Goal: Transaction & Acquisition: Download file/media

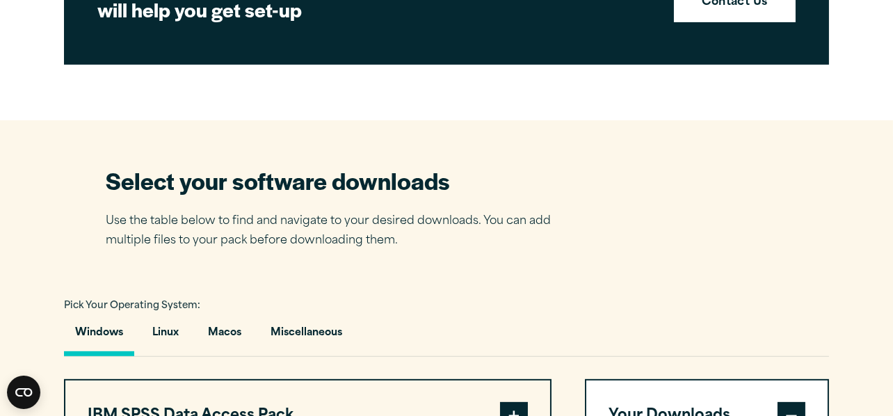
scroll to position [764, 0]
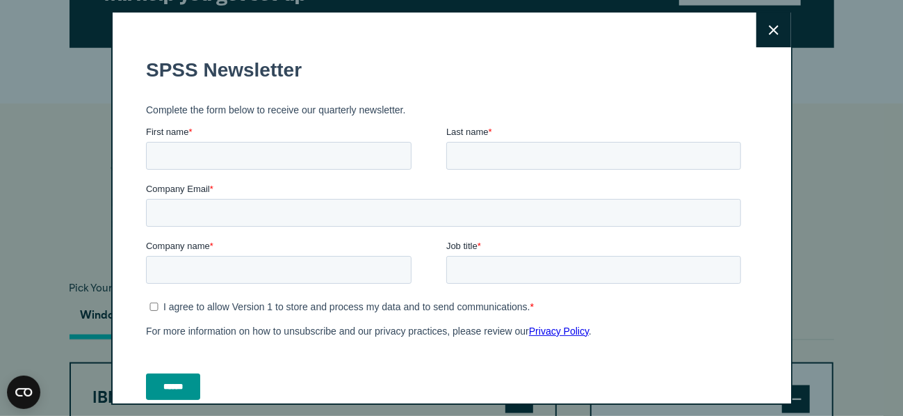
click at [769, 25] on icon at bounding box center [774, 30] width 10 height 10
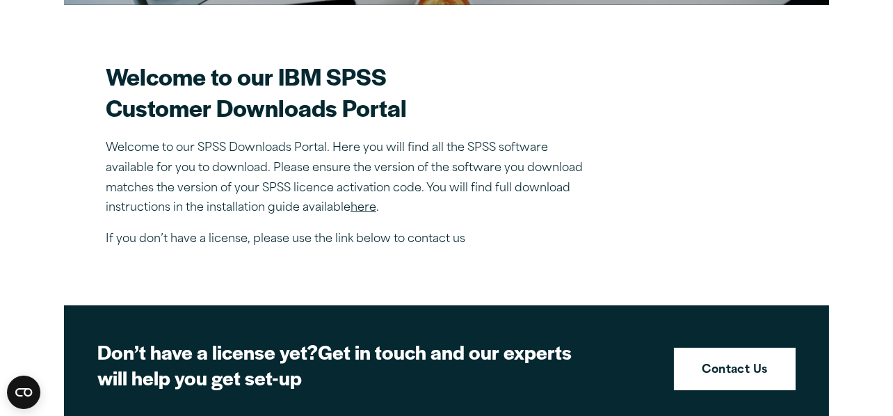
scroll to position [347, 0]
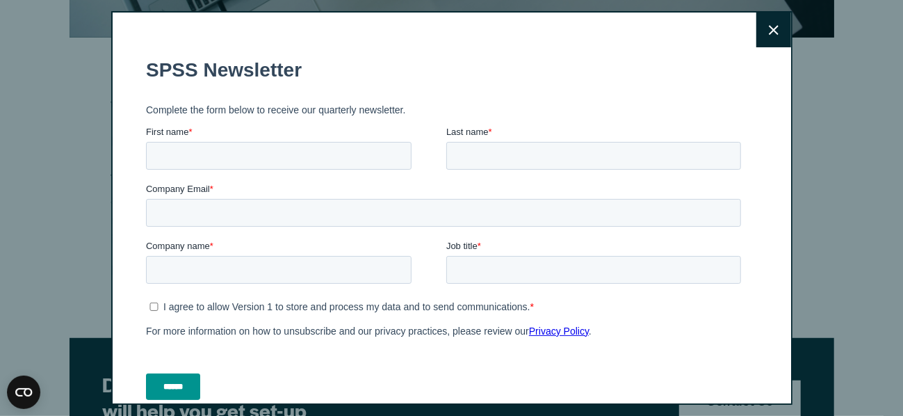
click at [769, 26] on icon at bounding box center [774, 30] width 10 height 10
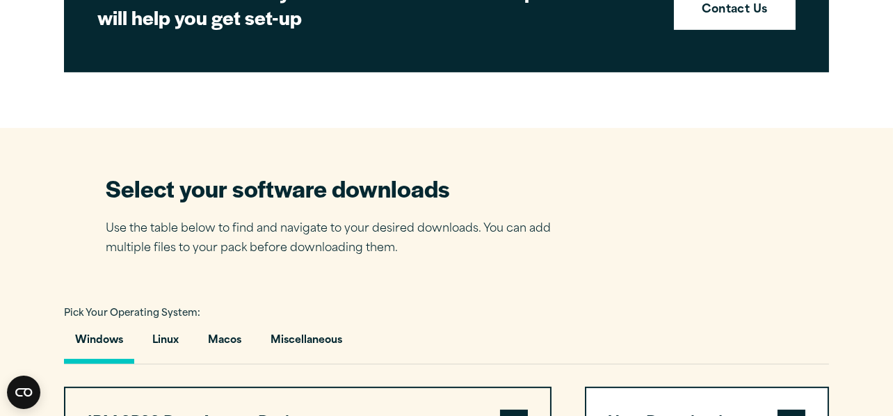
scroll to position [764, 0]
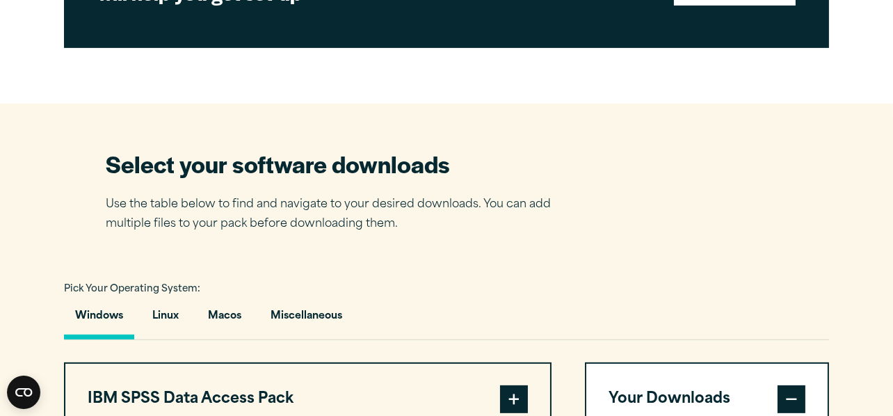
click at [104, 312] on button "Windows" at bounding box center [99, 320] width 70 height 40
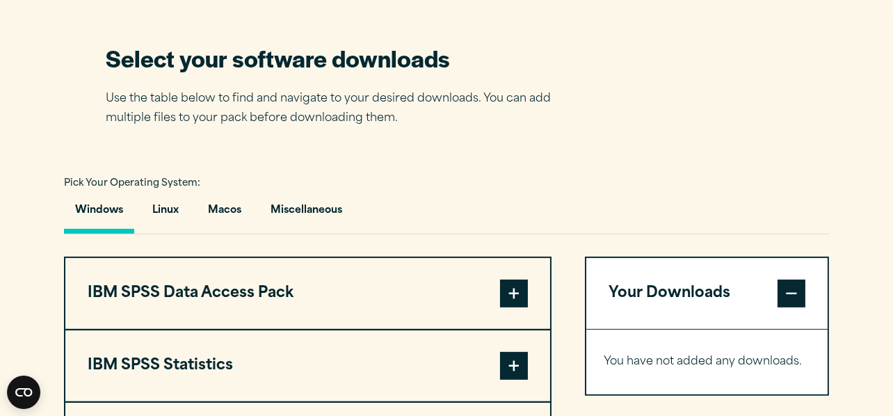
scroll to position [904, 0]
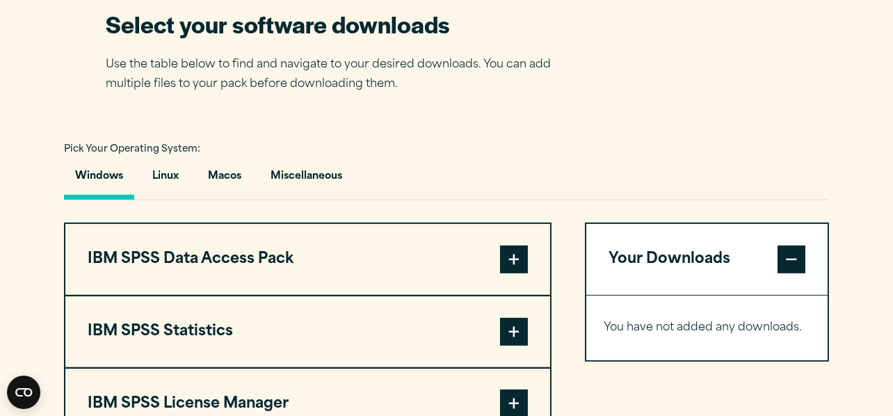
click at [515, 336] on span at bounding box center [514, 332] width 28 height 28
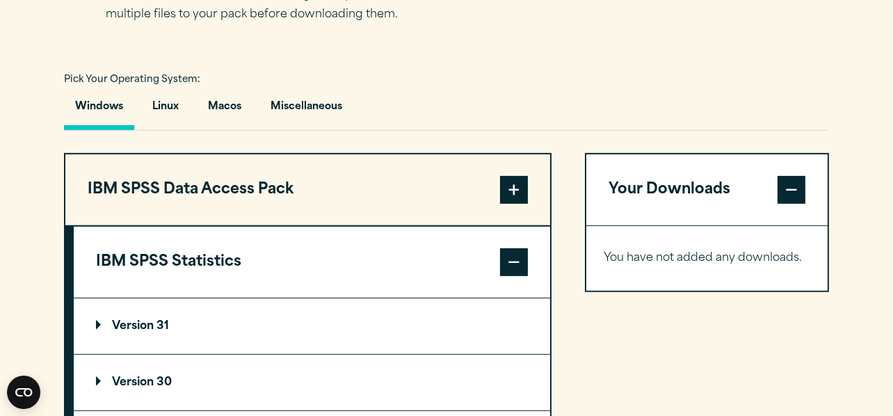
scroll to position [1043, 0]
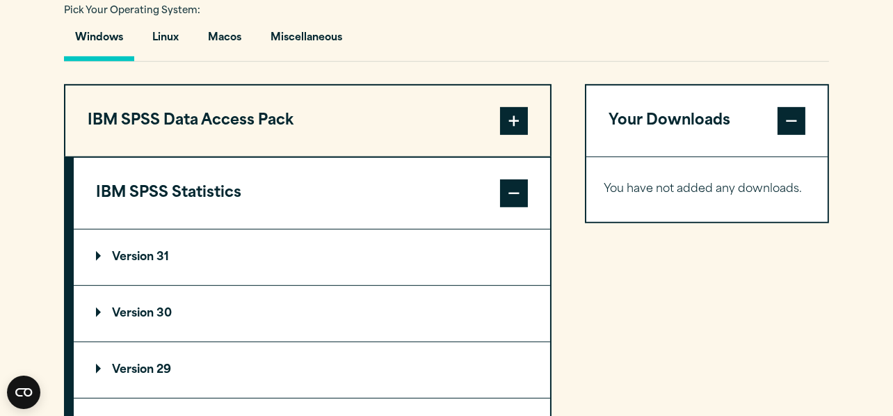
click at [166, 364] on p "Version 29" at bounding box center [133, 369] width 75 height 11
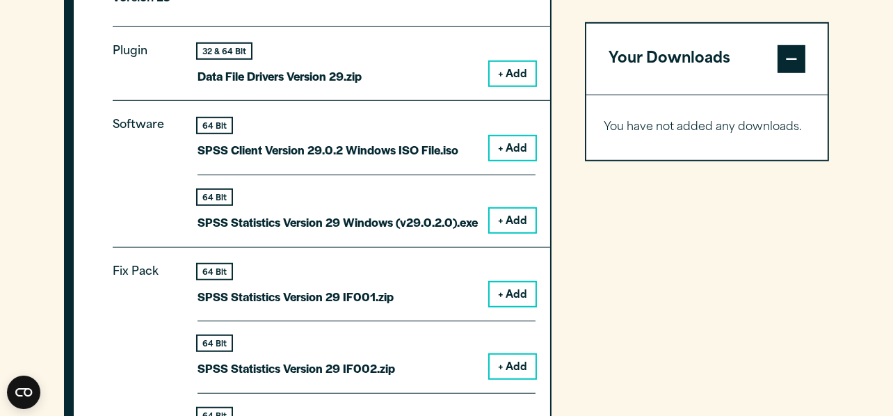
scroll to position [1390, 0]
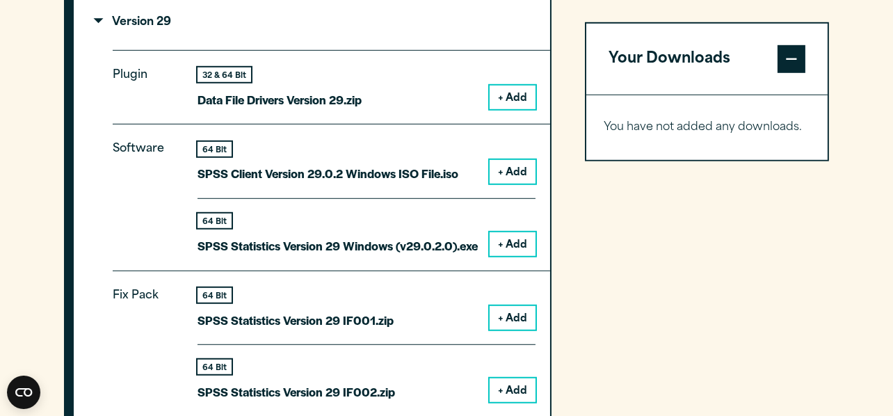
drag, startPoint x: 551, startPoint y: 270, endPoint x: 545, endPoint y: 286, distance: 16.9
click at [511, 239] on button "+ Add" at bounding box center [513, 244] width 46 height 24
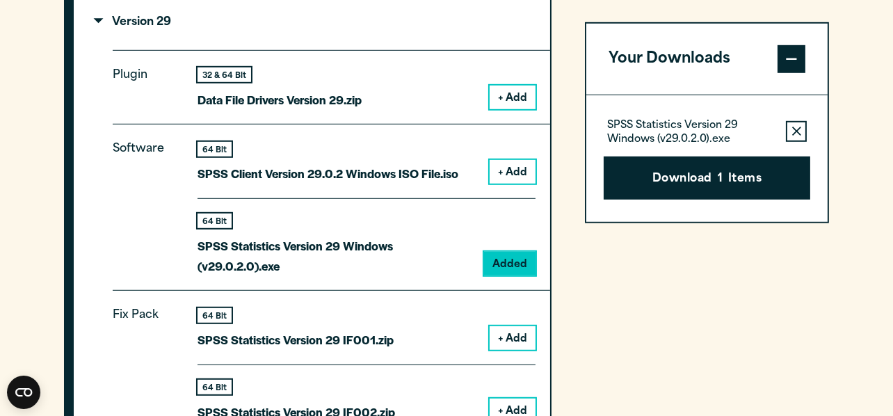
click at [694, 140] on p "SPSS Statistics Version 29 Windows (v29.0.2.0).exe" at bounding box center [691, 133] width 168 height 28
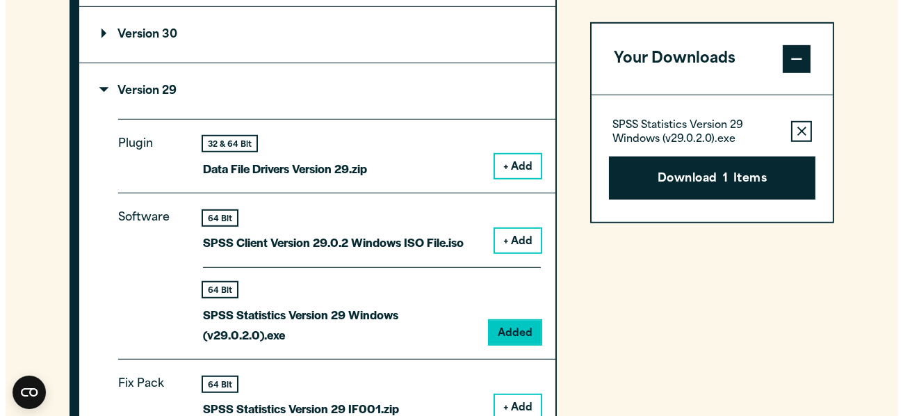
scroll to position [1182, 0]
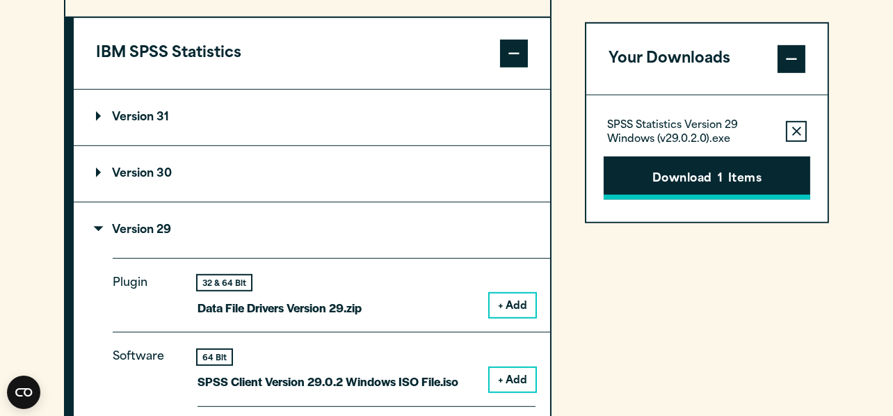
click at [657, 188] on button "Download 1 Items" at bounding box center [707, 177] width 207 height 43
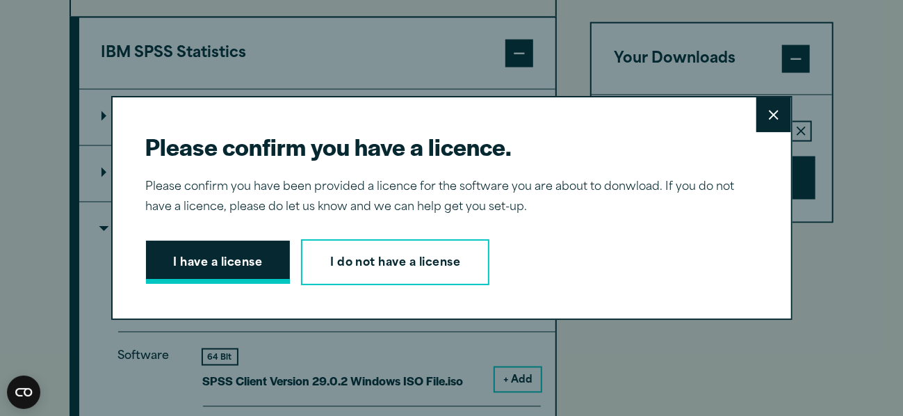
click at [245, 264] on button "I have a license" at bounding box center [218, 262] width 145 height 43
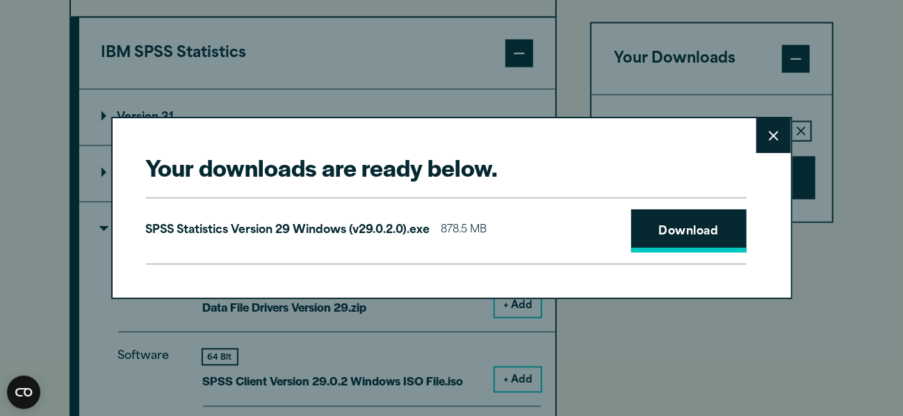
click at [666, 237] on link "Download" at bounding box center [689, 230] width 115 height 43
click at [668, 243] on link "Download" at bounding box center [689, 230] width 115 height 43
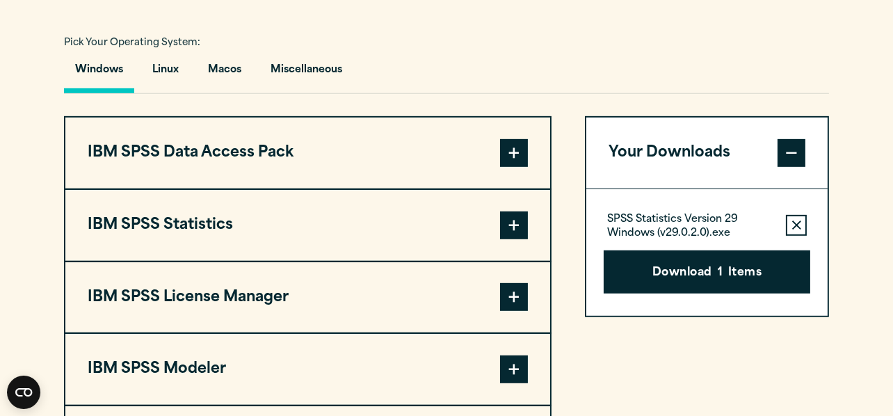
scroll to position [1043, 0]
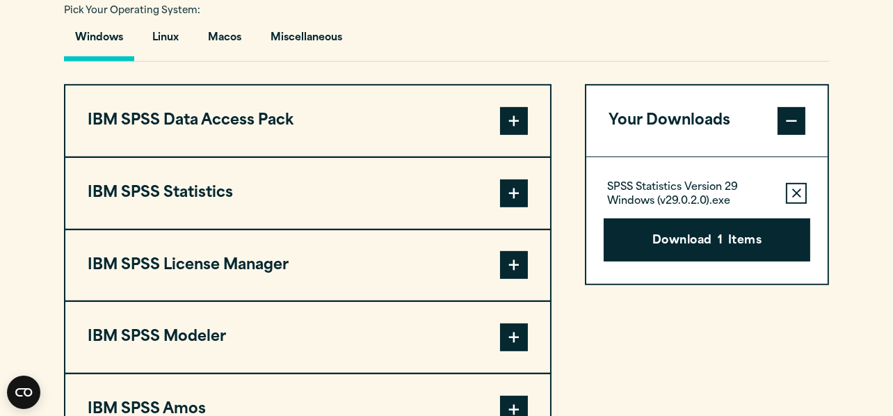
click at [507, 189] on span at bounding box center [514, 193] width 28 height 28
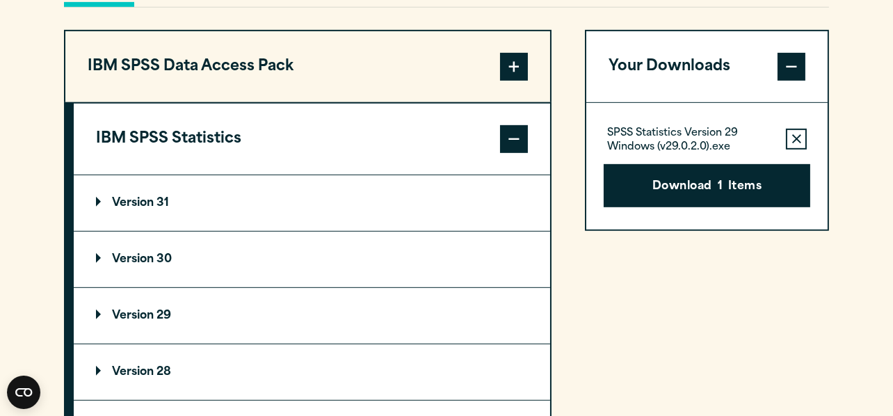
scroll to position [1252, 0]
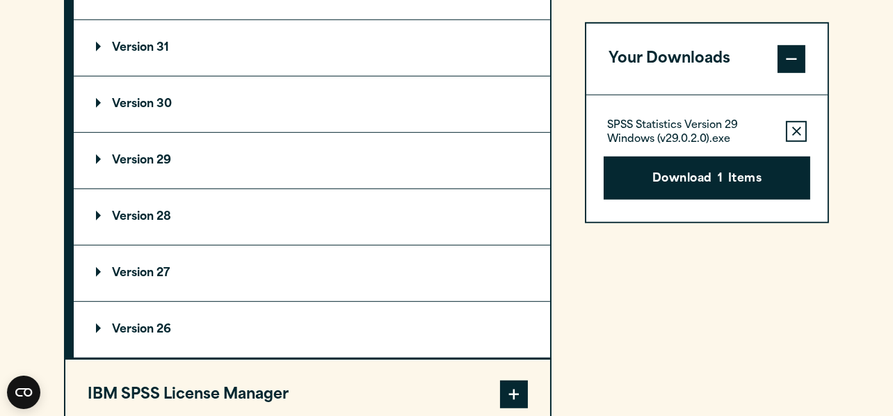
click at [150, 161] on p "Version 29" at bounding box center [133, 160] width 75 height 11
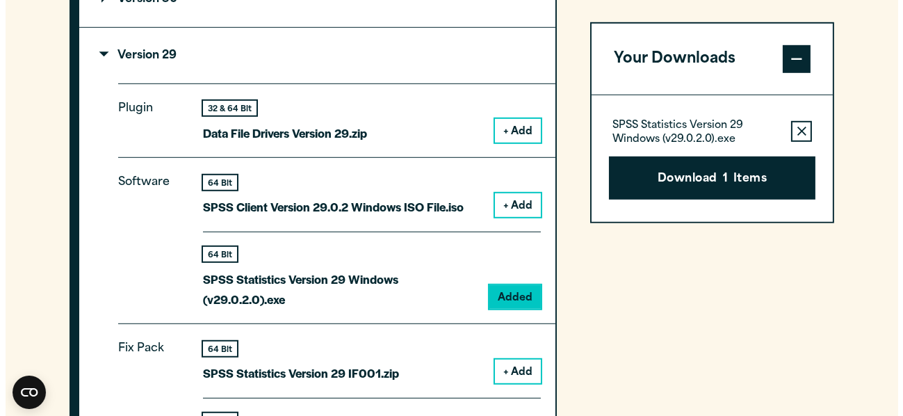
scroll to position [1390, 0]
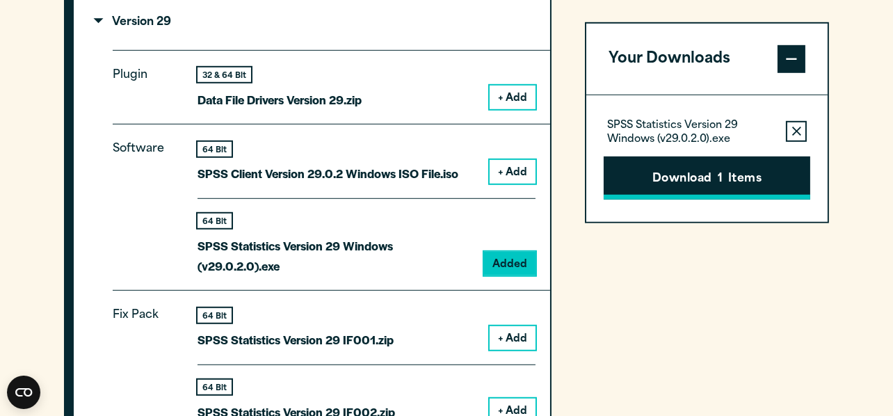
click at [687, 174] on button "Download 1 Items" at bounding box center [707, 177] width 207 height 43
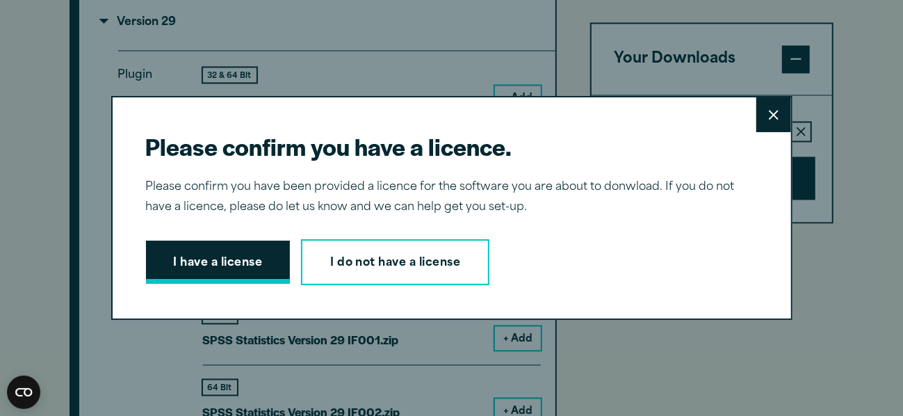
click at [253, 278] on button "I have a license" at bounding box center [218, 262] width 145 height 43
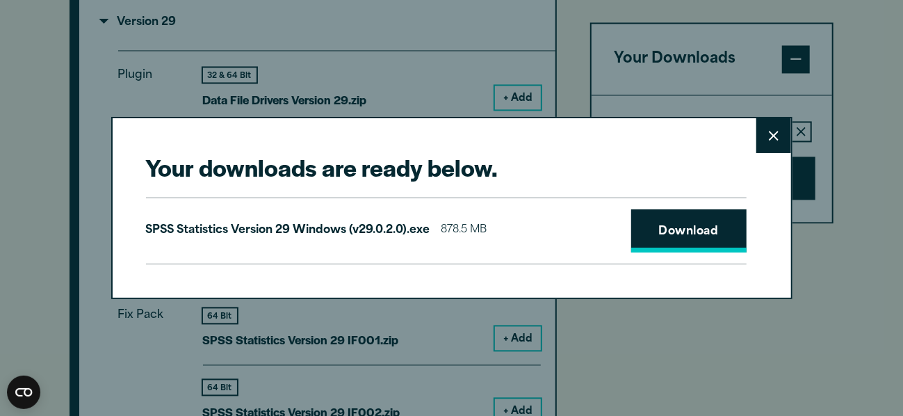
click at [667, 230] on link "Download" at bounding box center [689, 230] width 115 height 43
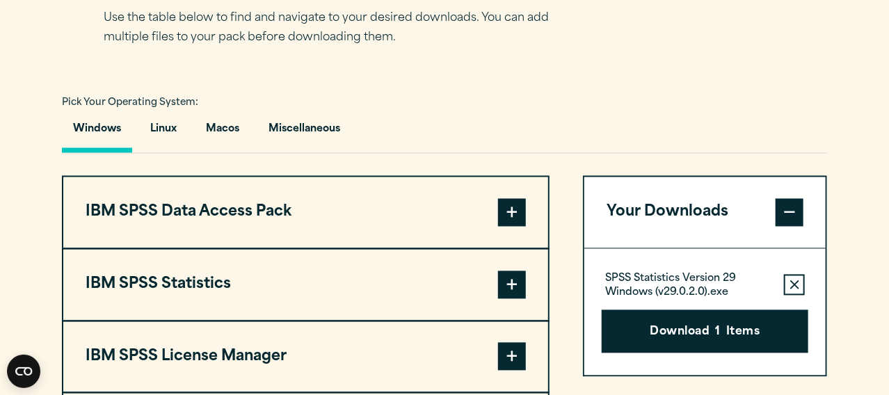
scroll to position [974, 0]
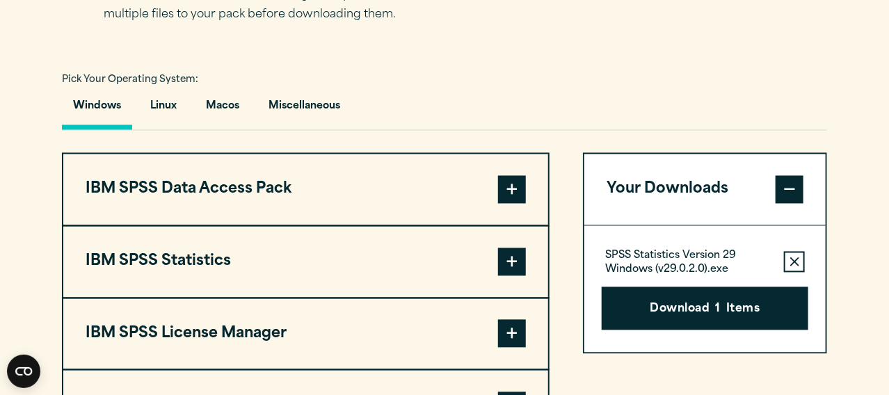
click at [517, 265] on span at bounding box center [512, 262] width 28 height 28
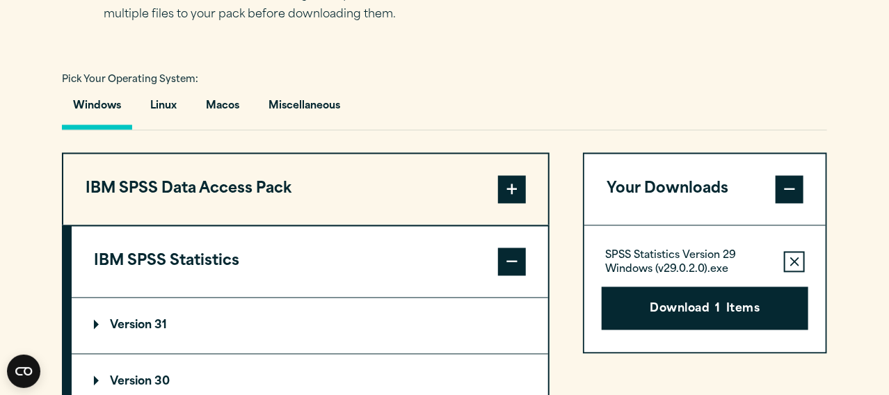
scroll to position [1043, 0]
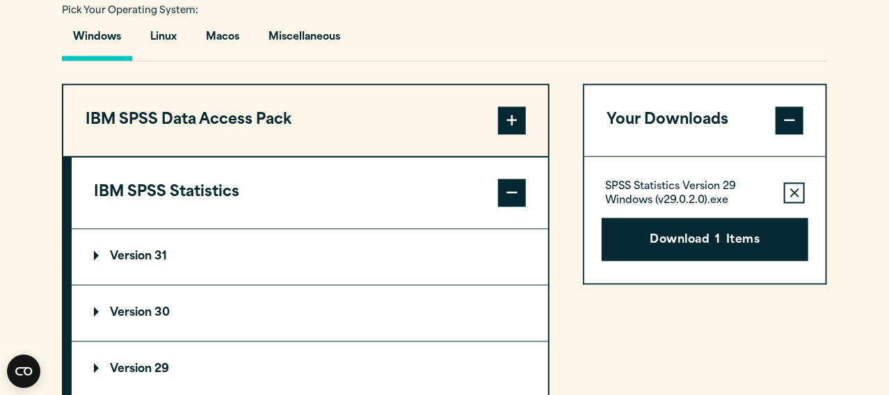
click at [146, 313] on p "Version 30" at bounding box center [132, 313] width 76 height 11
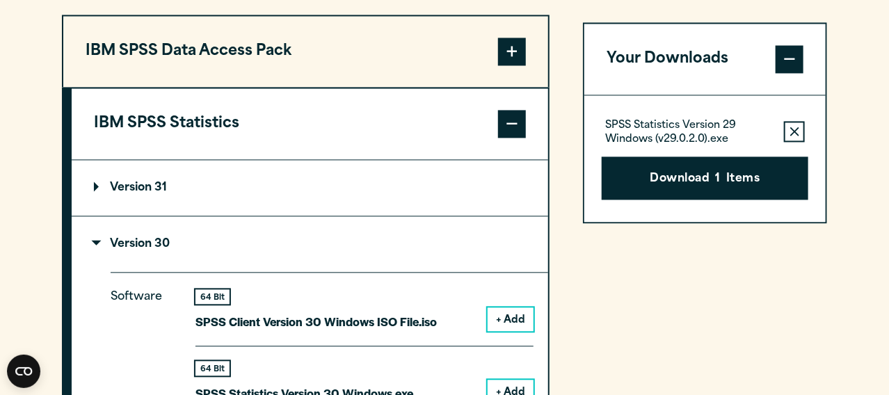
scroll to position [1182, 0]
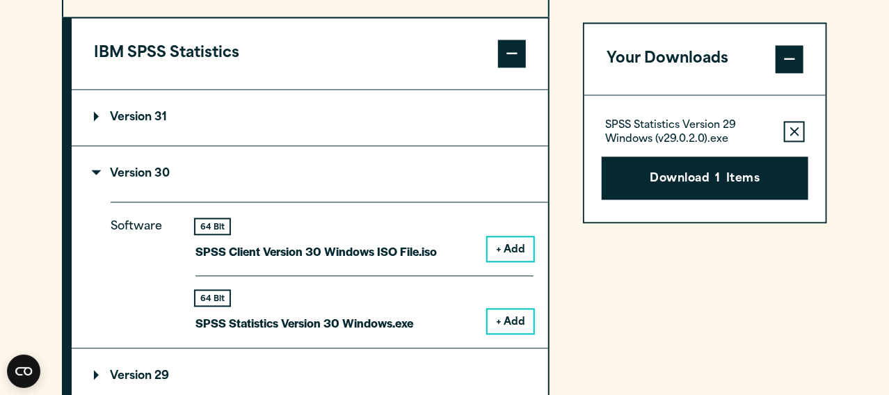
click at [505, 315] on button "+ Add" at bounding box center [511, 321] width 46 height 24
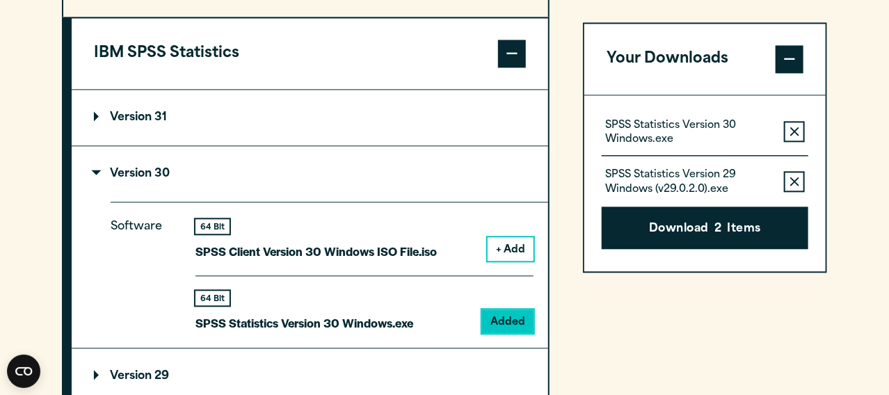
click at [787, 179] on button "Remove this item from your software download list" at bounding box center [794, 181] width 21 height 21
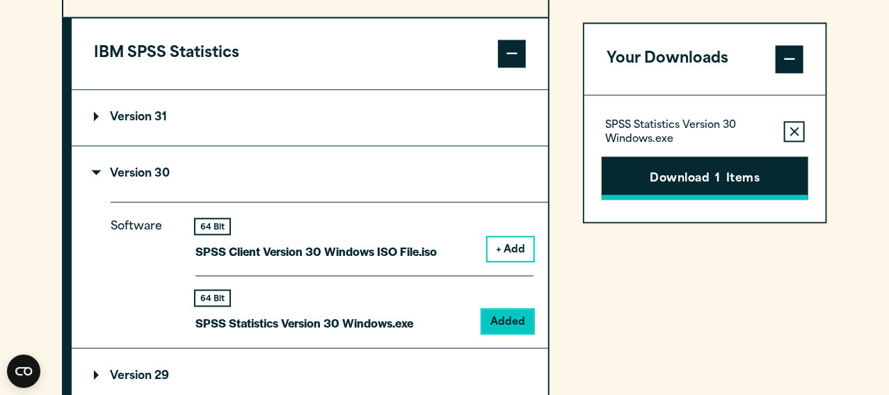
click at [753, 179] on button "Download 1 Items" at bounding box center [705, 177] width 207 height 43
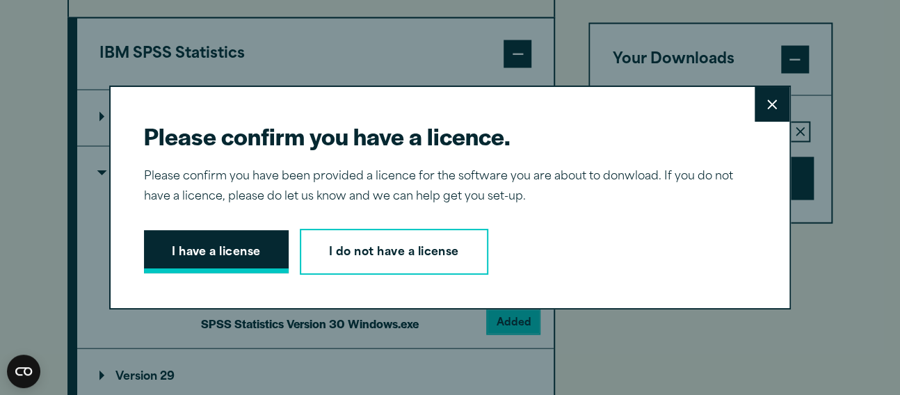
click at [230, 252] on button "I have a license" at bounding box center [216, 251] width 145 height 43
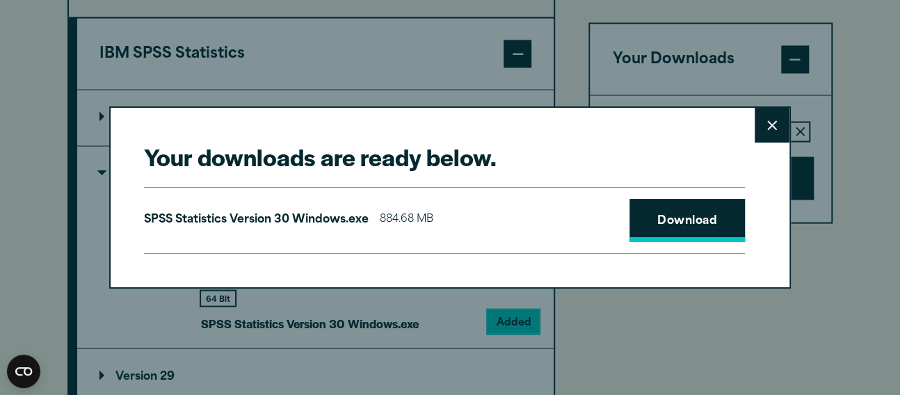
click at [689, 213] on link "Download" at bounding box center [686, 220] width 115 height 43
click at [683, 218] on link "Download" at bounding box center [686, 220] width 115 height 43
click at [768, 124] on icon at bounding box center [772, 125] width 10 height 10
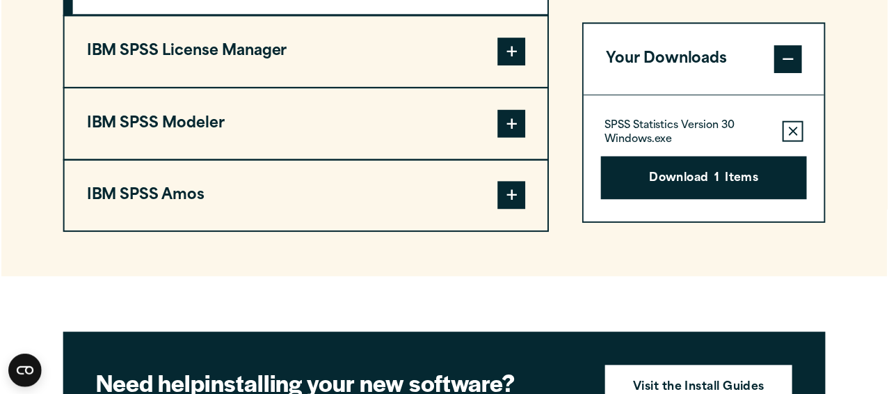
scroll to position [1738, 0]
